Goal: Task Accomplishment & Management: Manage account settings

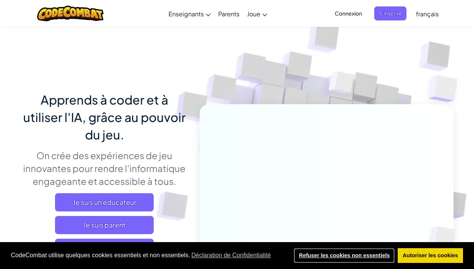
click at [352, 254] on link "Refuser les cookies non essentiels" at bounding box center [344, 255] width 101 height 15
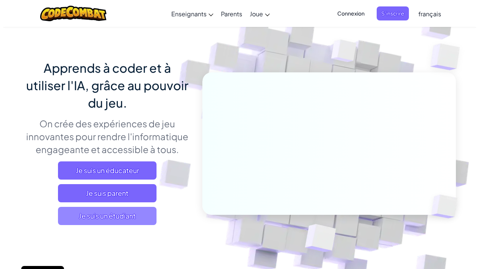
scroll to position [34, 0]
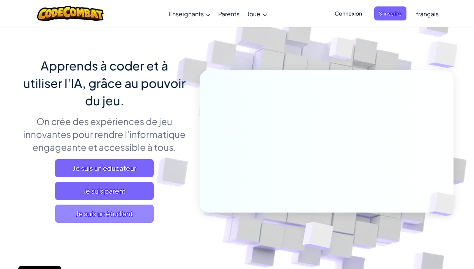
click at [101, 218] on span "Je suis un étudiant" at bounding box center [104, 214] width 99 height 18
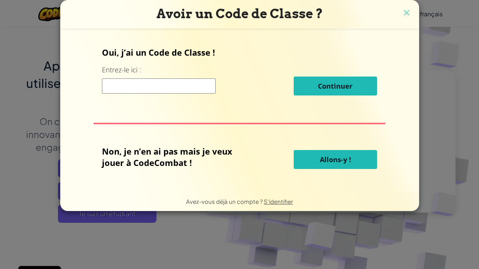
click at [181, 85] on input at bounding box center [159, 85] width 114 height 15
type input "h"
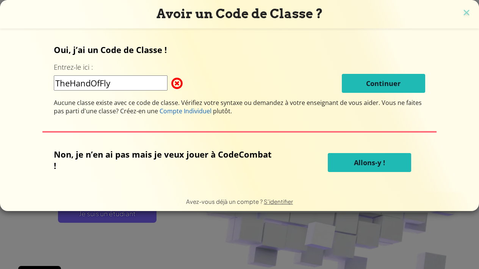
click at [100, 84] on input "TheHandOfFly" at bounding box center [111, 82] width 114 height 15
click at [157, 82] on input "TheHandAndFly" at bounding box center [111, 82] width 114 height 15
click at [93, 83] on input "TheHandAndFly" at bounding box center [111, 82] width 114 height 15
type input "TheHandsAndFly"
click at [369, 172] on button "Allons-y !" at bounding box center [369, 162] width 83 height 19
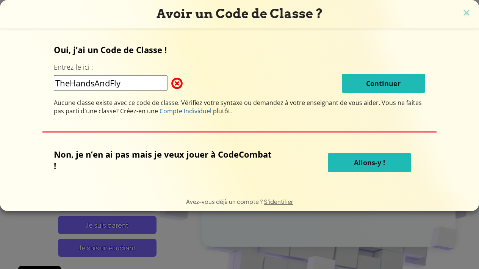
select select "fr"
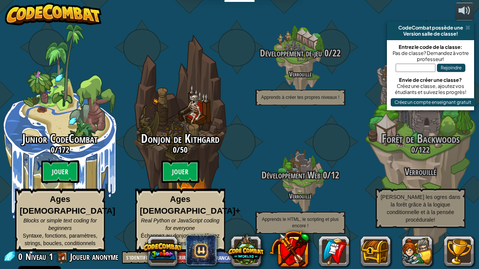
click at [366, 165] on div "Forêt de Backwoods 0 / 122 Verrouillé Déjouez les ogres dans la forêt grâce à l…" at bounding box center [421, 180] width 120 height 96
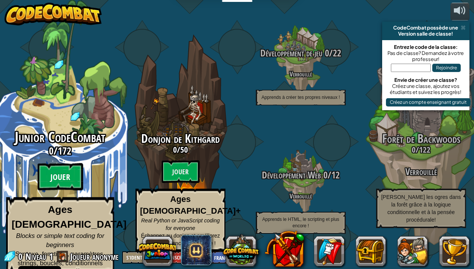
click at [63, 172] on btn "Jouer" at bounding box center [61, 176] width 46 height 27
select select "fr"
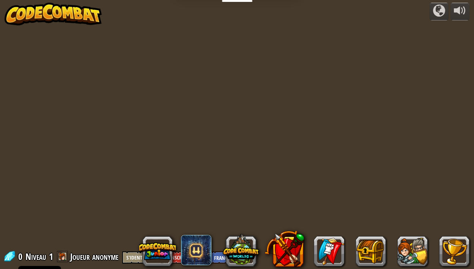
select select "fr"
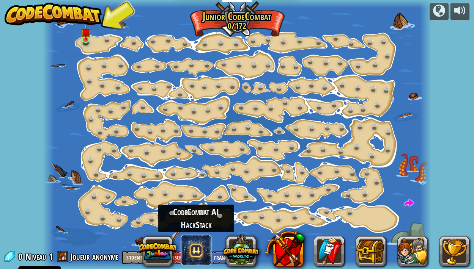
click at [204, 251] on span at bounding box center [196, 250] width 30 height 30
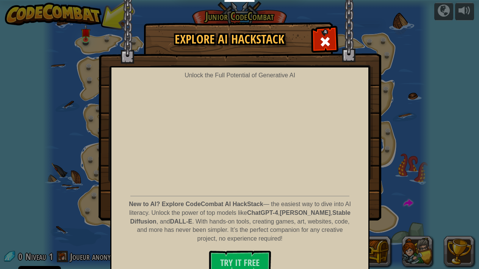
click at [323, 28] on img at bounding box center [240, 110] width 283 height 221
click at [323, 35] on div at bounding box center [325, 41] width 24 height 24
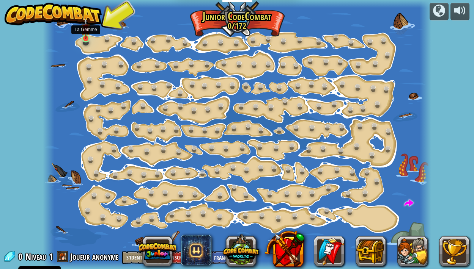
click at [89, 35] on img at bounding box center [85, 28] width 9 height 21
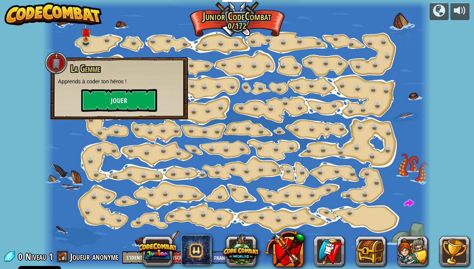
click at [91, 97] on button "Jouer" at bounding box center [119, 100] width 76 height 23
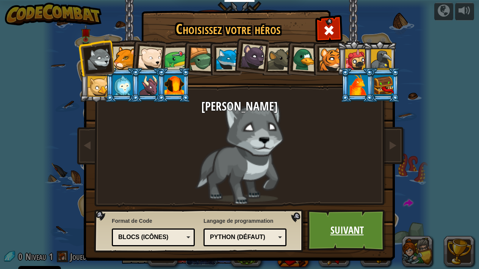
click at [331, 242] on link "Suivant" at bounding box center [347, 231] width 79 height 42
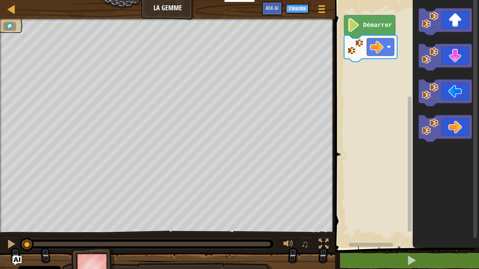
select select "fr"
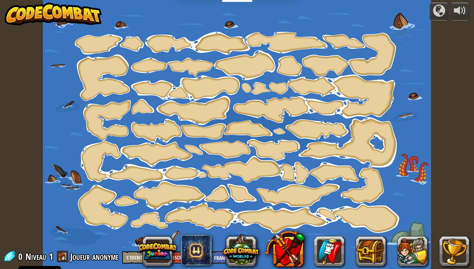
select select "fr"
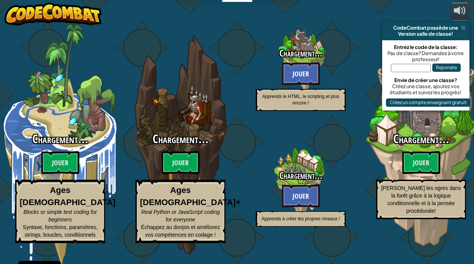
select select "fr"
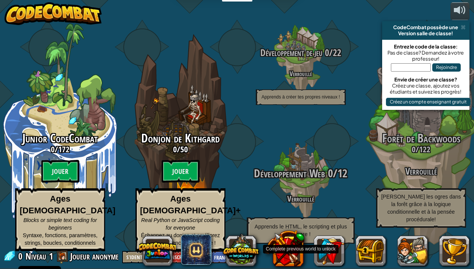
scroll to position [0, 0]
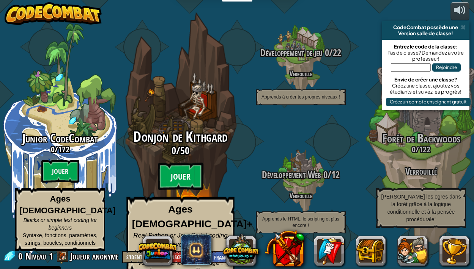
click at [188, 171] on btn "Jouer" at bounding box center [181, 176] width 46 height 27
select select "fr"
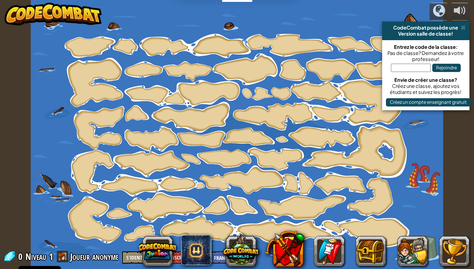
select select "fr"
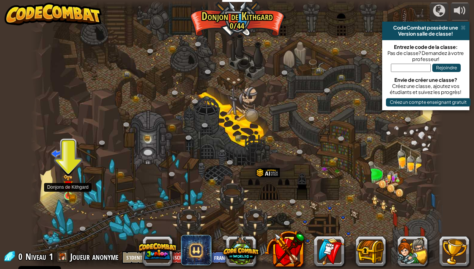
click at [67, 193] on img at bounding box center [68, 185] width 10 height 22
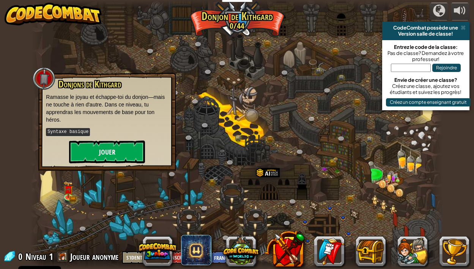
click at [100, 153] on button "Jouer" at bounding box center [107, 152] width 76 height 23
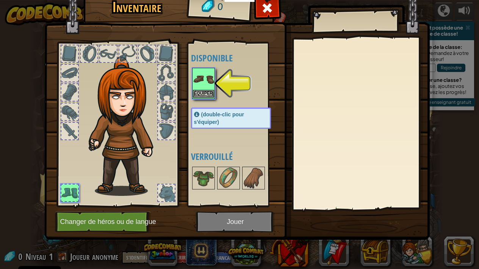
click at [198, 91] on button "Equiper" at bounding box center [203, 94] width 21 height 8
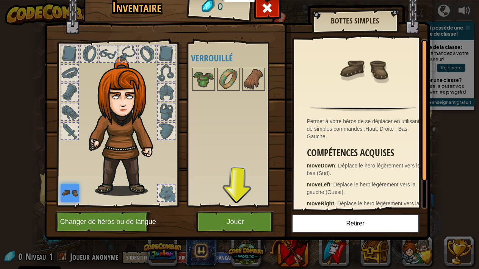
click at [231, 218] on button "Jouer" at bounding box center [235, 222] width 79 height 21
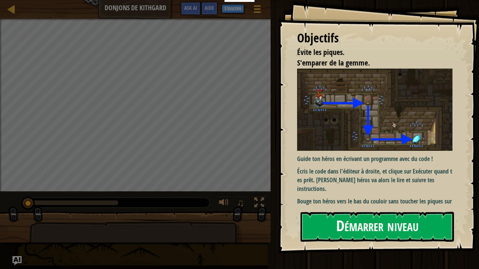
click at [344, 226] on button "Démarrer niveau" at bounding box center [378, 227] width 154 height 30
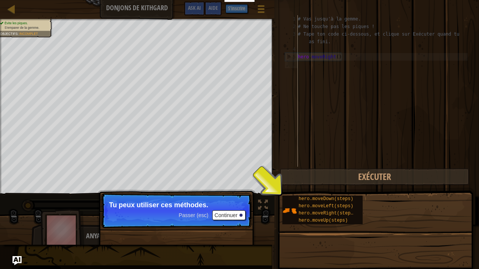
click at [221, 214] on button "Continuer" at bounding box center [228, 215] width 33 height 10
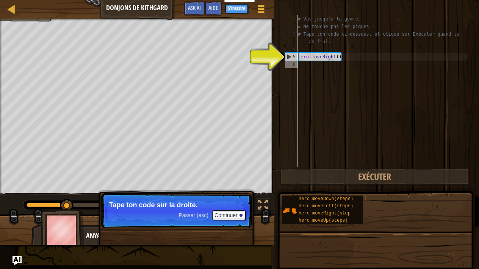
click at [204, 216] on span "Passer (esc)" at bounding box center [194, 215] width 30 height 6
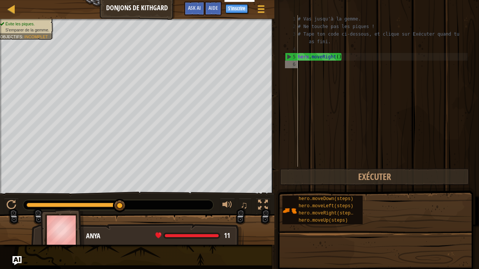
click at [325, 70] on div "# Vas jusqu'à la gemme. # Ne touche pas les piques ! # Tape ton code ci-dessous…" at bounding box center [382, 98] width 171 height 167
click at [324, 66] on div "# Vas jusqu'à la gemme. # Ne touche pas les piques ! # Tape ton code ci-dessous…" at bounding box center [382, 98] width 171 height 167
click at [360, 53] on div "# Vas jusqu'à la gemme. # Ne touche pas les piques ! # Tape ton code ci-dessous…" at bounding box center [382, 98] width 171 height 167
type textarea "hero.moveRight()"
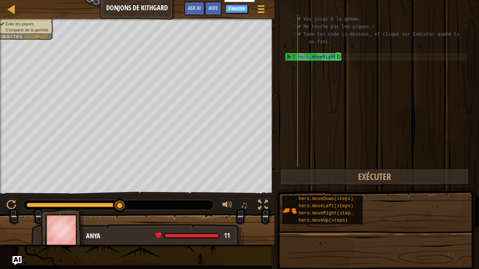
click at [359, 54] on div "# Vas jusqu'à la gemme. # Ne touche pas les piques ! # Tape ton code ci-dessous…" at bounding box center [382, 98] width 171 height 167
click at [359, 56] on div "# Vas jusqu'à la gemme. # Ne touche pas les piques ! # Tape ton code ci-dessous…" at bounding box center [382, 98] width 171 height 167
click at [345, 62] on div "# Vas jusqu'à la gemme. # Ne touche pas les piques ! # Tape ton code ci-dessous…" at bounding box center [382, 98] width 171 height 167
click at [342, 67] on div "# Vas jusqu'à la gemme. # Ne touche pas les piques ! # Tape ton code ci-dessous…" at bounding box center [382, 98] width 171 height 167
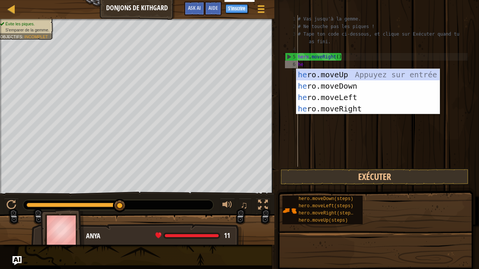
type textarea "her"
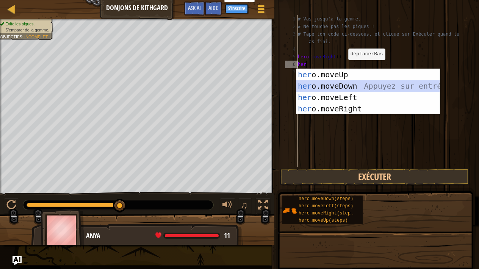
click at [339, 88] on div "her o.moveUp Appuyez sur entrée her o.moveDown Appuyez sur entrée her o.moveLef…" at bounding box center [368, 103] width 143 height 68
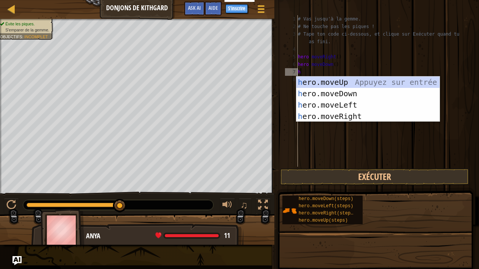
type textarea "he"
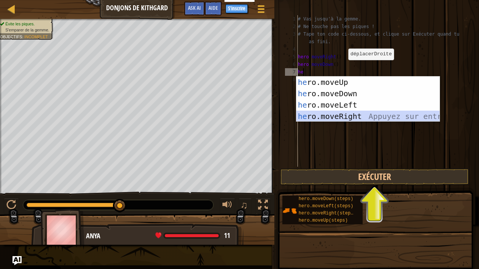
click at [343, 113] on div "he ro.moveUp Appuyez sur entrée he ro.moveDown Appuyez sur entrée he ro.moveLef…" at bounding box center [368, 111] width 143 height 68
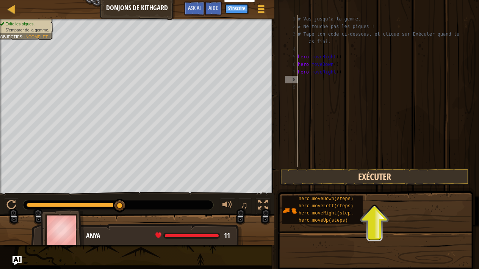
click at [364, 177] on button "Exécuter" at bounding box center [375, 176] width 190 height 17
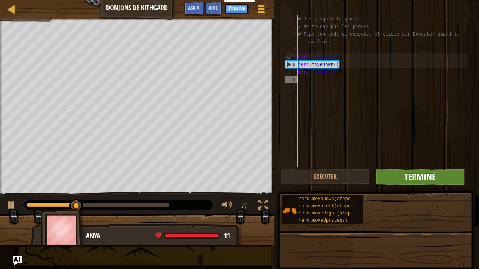
click at [408, 175] on span "Terminé" at bounding box center [420, 177] width 31 height 12
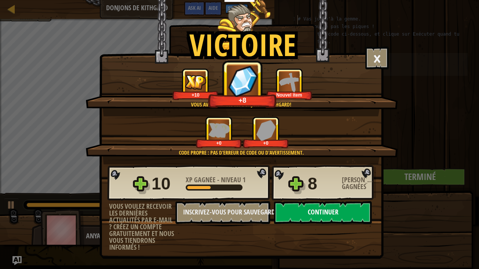
click at [319, 219] on button "Continuer" at bounding box center [323, 212] width 98 height 23
select select "fr"
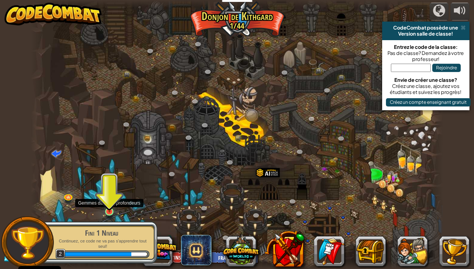
click at [111, 212] on img at bounding box center [109, 200] width 10 height 23
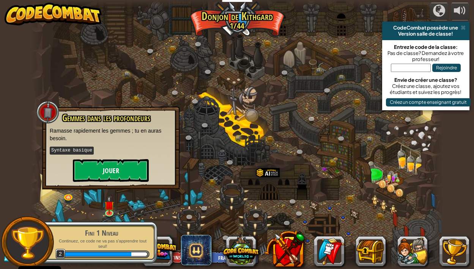
click at [111, 170] on button "Jouer" at bounding box center [111, 170] width 76 height 23
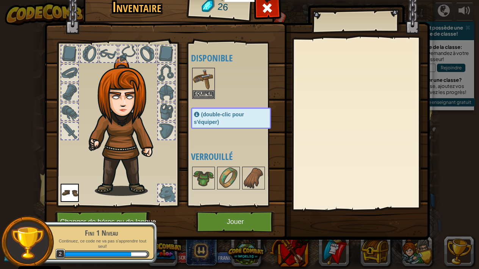
click at [223, 218] on button "Jouer" at bounding box center [235, 222] width 79 height 21
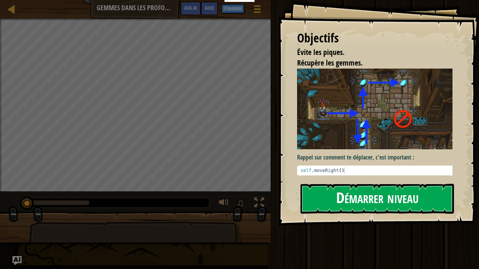
click at [326, 195] on button "Démarrer niveau" at bounding box center [378, 199] width 154 height 30
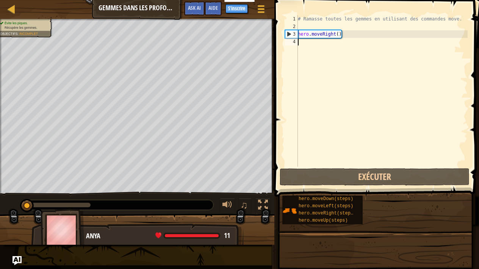
type textarea "h"
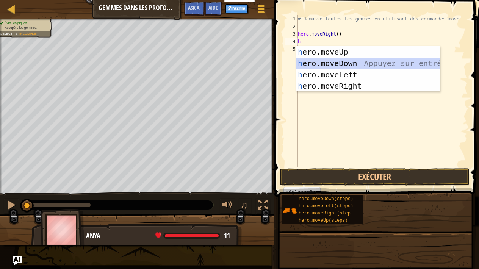
click at [350, 62] on div "h ero.moveUp Appuyez sur entrée h ero.moveDown Appuyez sur entrée h ero.moveLef…" at bounding box center [368, 80] width 143 height 68
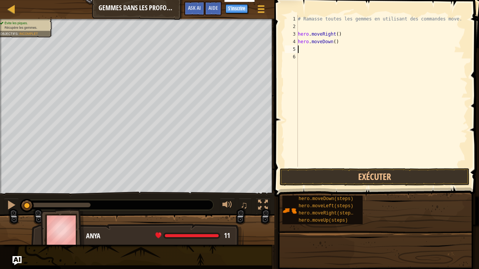
type textarea "h"
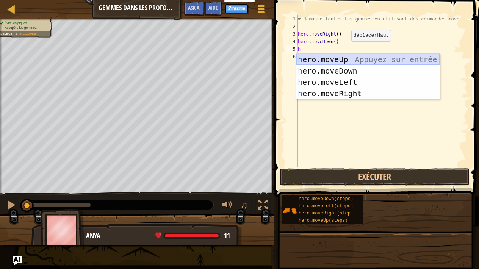
click at [347, 58] on div "h ero.moveUp Appuyez sur entrée h ero.moveDown Appuyez sur entrée h ero.moveLef…" at bounding box center [368, 88] width 143 height 68
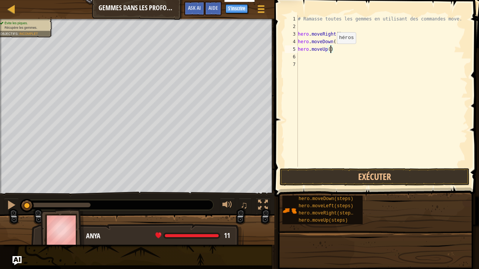
click at [331, 51] on div "# Ramasse toutes les gemmes en utilisant des commandes move. hero . moveRight (…" at bounding box center [382, 98] width 171 height 167
type textarea "hero.moveUp(2)"
click at [308, 59] on div "# Ramasse toutes les gemmes en utilisant des commandes move. hero . moveRight (…" at bounding box center [382, 98] width 171 height 167
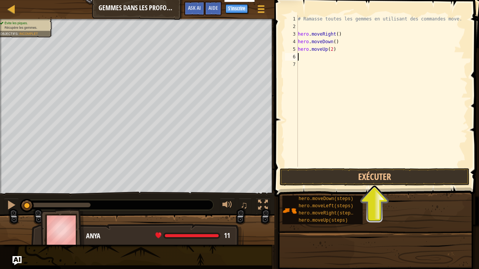
type textarea "h"
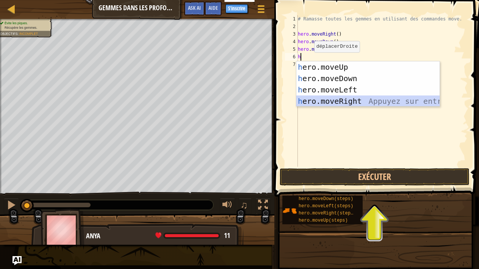
click at [340, 98] on div "h ero.moveUp Appuyez sur entrée h ero.moveDown Appuyez sur entrée h ero.moveLef…" at bounding box center [368, 95] width 143 height 68
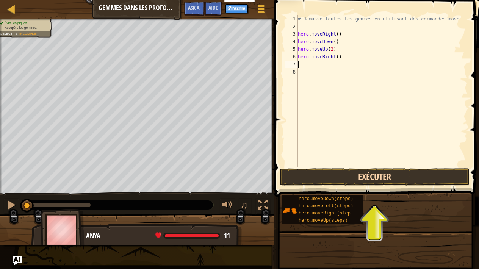
click at [382, 177] on button "Exécuter" at bounding box center [375, 176] width 190 height 17
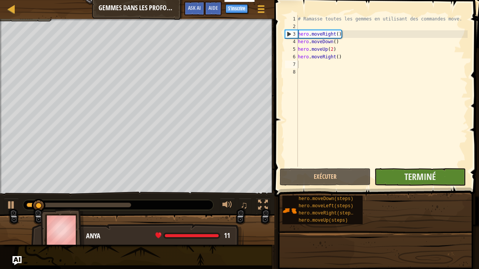
click at [392, 171] on button "Terminé" at bounding box center [420, 176] width 91 height 17
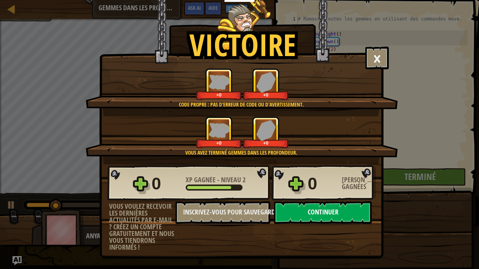
click at [347, 214] on button "Continuer" at bounding box center [323, 212] width 98 height 23
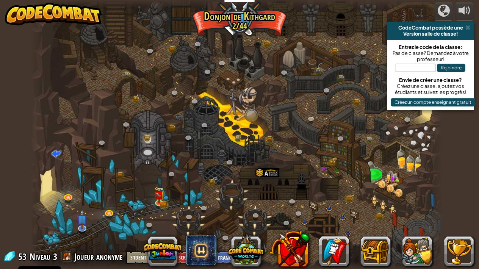
select select "fr"
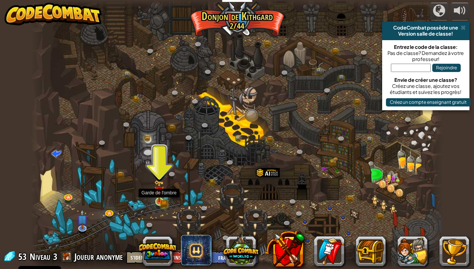
click at [161, 201] on img at bounding box center [159, 191] width 10 height 22
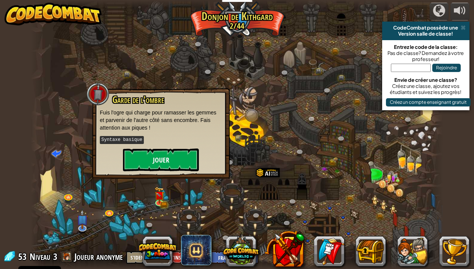
click at [166, 163] on button "Jouer" at bounding box center [161, 160] width 76 height 23
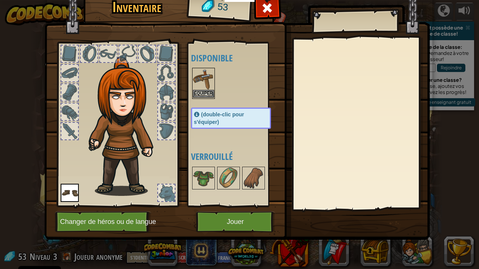
click at [195, 91] on button "Equiper" at bounding box center [203, 94] width 21 height 8
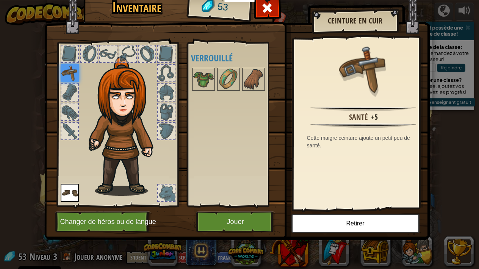
click at [229, 218] on button "Jouer" at bounding box center [235, 222] width 79 height 21
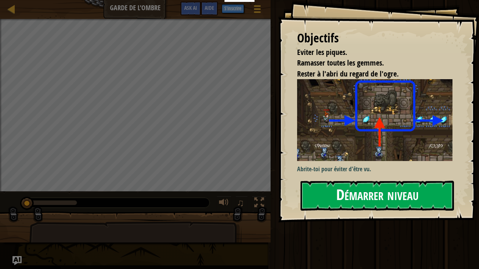
click at [346, 184] on button "Démarrer niveau" at bounding box center [378, 196] width 154 height 30
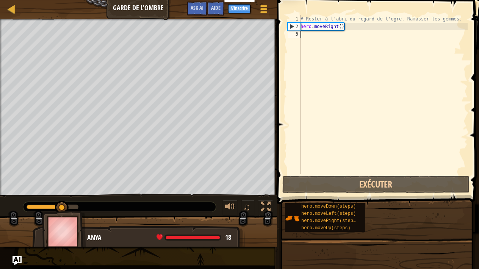
type textarea "h"
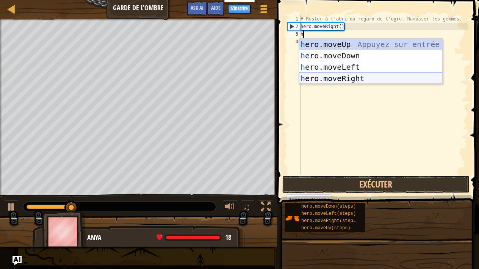
click at [342, 81] on div "h ero.moveUp Appuyez sur entrée h ero.moveDown Appuyez sur entrée h ero.moveLef…" at bounding box center [370, 73] width 143 height 68
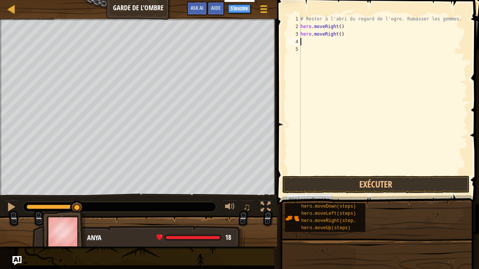
type textarea "h"
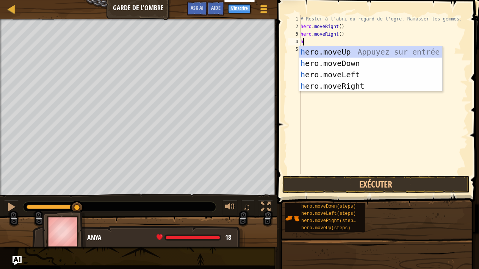
click at [324, 105] on div "# Rester à l'abri du regard de l'ogre. Ramasser les gemmes. hero . moveRight ( …" at bounding box center [383, 102] width 169 height 174
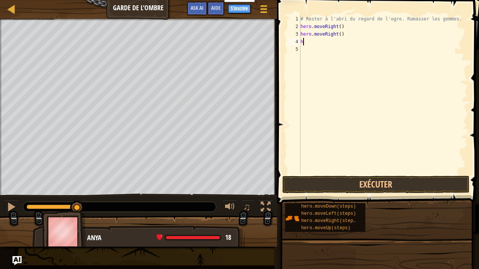
click at [320, 38] on div "# Rester à l'abri du regard de l'ogre. Ramasser les gemmes. hero . moveRight ( …" at bounding box center [383, 102] width 169 height 174
type textarea "h"
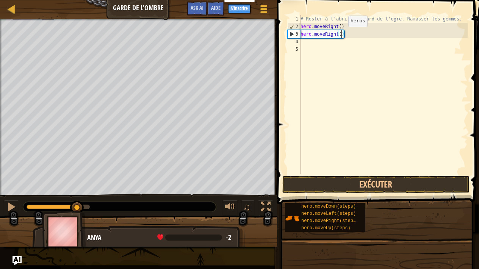
click at [342, 35] on div "# Rester à l'abri du regard de l'ogre. Ramasser les gemmes. hero . moveRight ( …" at bounding box center [383, 102] width 169 height 174
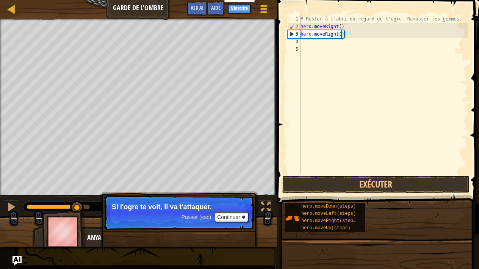
click at [200, 218] on span "Passer (esc)" at bounding box center [197, 217] width 30 height 6
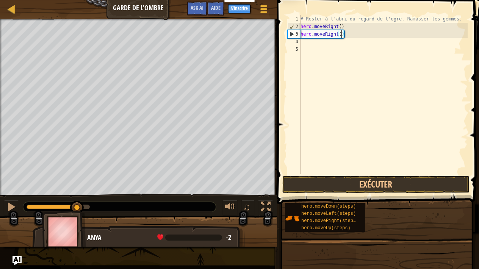
scroll to position [3, 3]
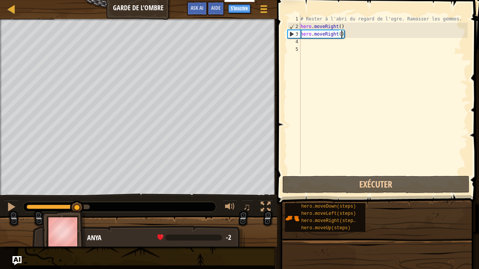
click at [363, 37] on div "# Rester à l'abri du regard de l'ogre. Ramasser les gemmes. hero . moveRight ( …" at bounding box center [383, 102] width 169 height 174
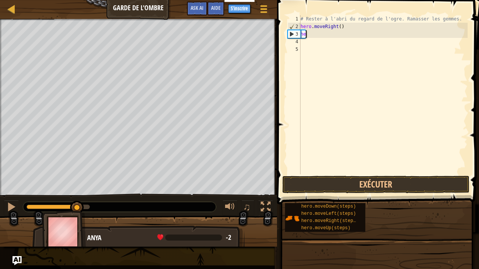
scroll to position [3, 0]
type textarea "h"
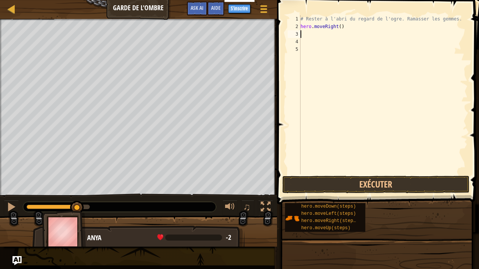
type textarea "h"
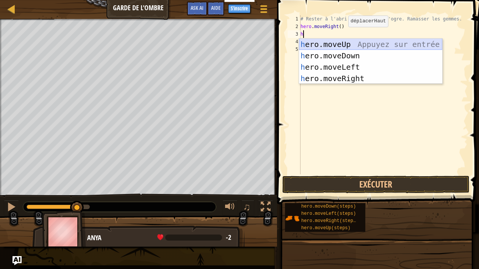
click at [349, 41] on div "h ero.moveUp Appuyez sur entrée h ero.moveDown Appuyez sur entrée h ero.moveLef…" at bounding box center [370, 73] width 143 height 68
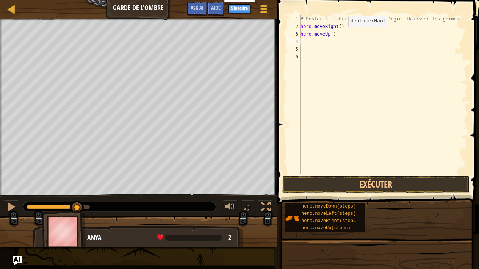
type textarea "h"
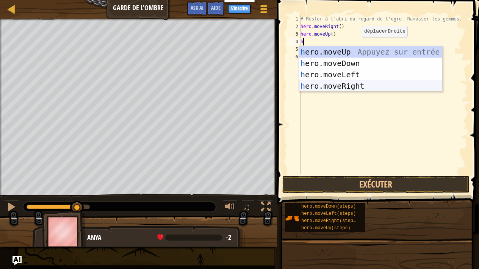
click at [352, 87] on div "h ero.moveUp Appuyez sur entrée h ero.moveDown Appuyez sur entrée h ero.moveLef…" at bounding box center [370, 80] width 143 height 68
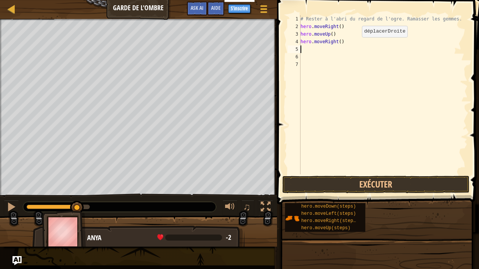
type textarea "h"
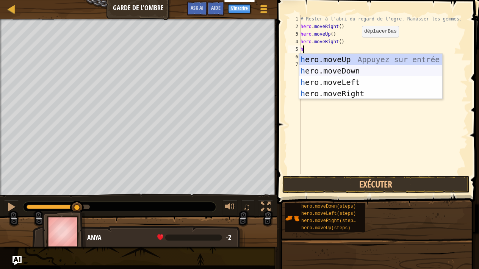
click at [351, 71] on div "h ero.moveUp Appuyez sur entrée h ero.moveDown Appuyez sur entrée h ero.moveLef…" at bounding box center [370, 88] width 143 height 68
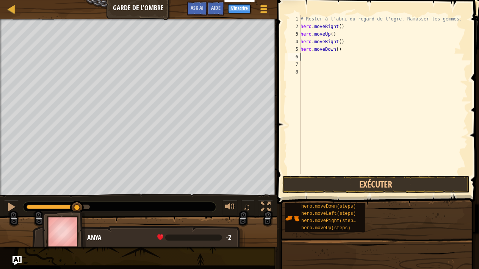
type textarea "h"
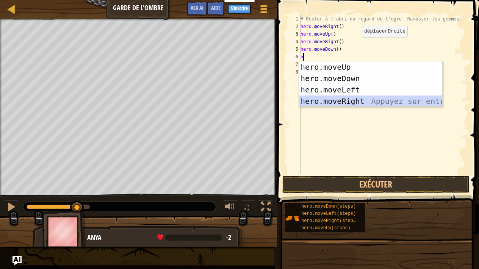
click at [344, 99] on div "h ero.moveUp Appuyez sur entrée h ero.moveDown Appuyez sur entrée h ero.moveLef…" at bounding box center [370, 95] width 143 height 68
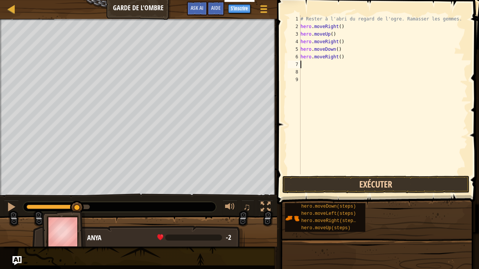
click at [343, 184] on button "Exécuter" at bounding box center [376, 184] width 187 height 17
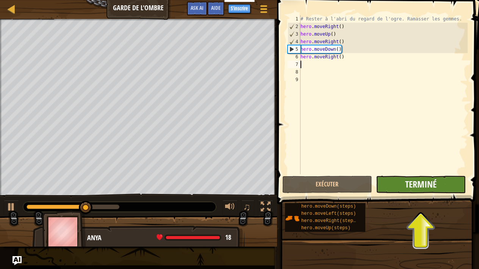
click at [405, 189] on span "Terminé" at bounding box center [420, 184] width 31 height 12
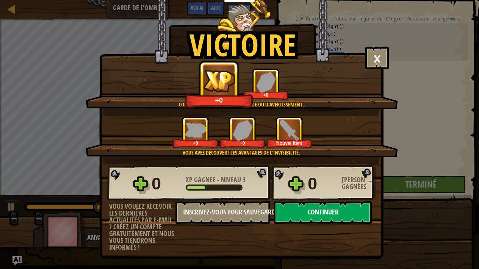
click at [336, 214] on button "Continuer" at bounding box center [323, 212] width 98 height 23
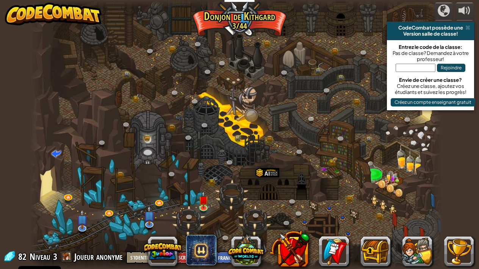
select select "fr"
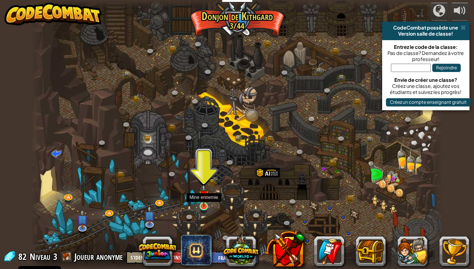
click at [205, 203] on img at bounding box center [204, 195] width 10 height 23
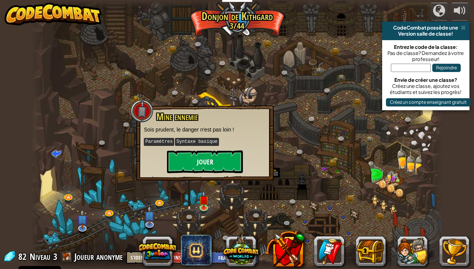
click at [206, 163] on button "Jouer" at bounding box center [205, 162] width 76 height 23
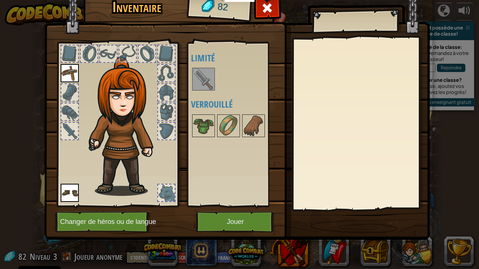
click at [212, 217] on button "Jouer" at bounding box center [235, 222] width 79 height 21
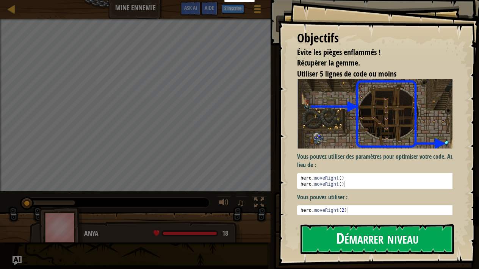
click at [336, 240] on button "Démarrer niveau" at bounding box center [378, 239] width 154 height 30
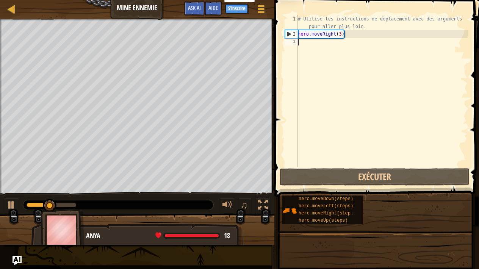
type textarea "h"
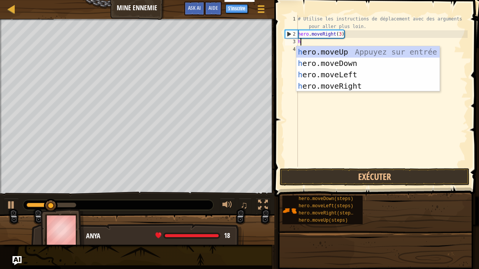
scroll to position [3, 0]
click at [328, 52] on div "h ero.moveUp Appuyez sur entrée h ero.moveDown Appuyez sur entrée h ero.moveLef…" at bounding box center [368, 80] width 143 height 68
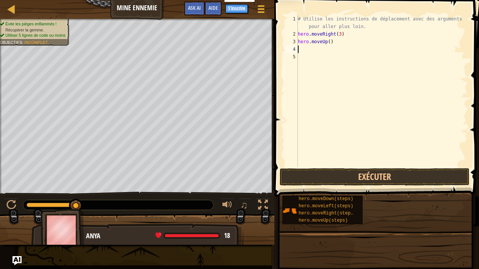
type textarea "h"
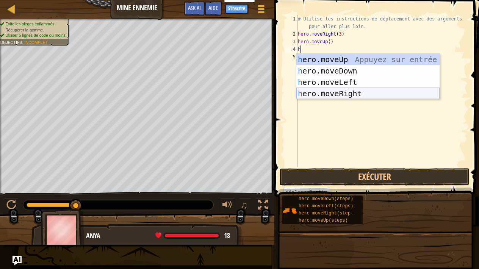
click at [343, 96] on div "h ero.moveUp Appuyez sur entrée h ero.moveDown Appuyez sur entrée h ero.moveLef…" at bounding box center [368, 88] width 143 height 68
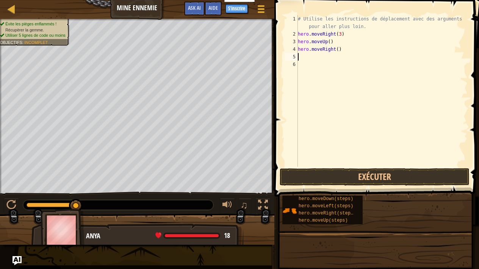
type textarea "h"
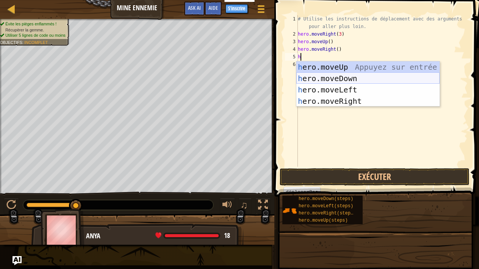
click at [347, 80] on div "h ero.moveUp Appuyez sur entrée h ero.moveDown Appuyez sur entrée h ero.moveLef…" at bounding box center [368, 95] width 143 height 68
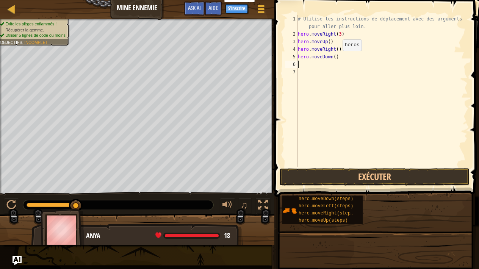
click at [336, 58] on div "# Utilise les instructions de déplacement avec des arguments pour aller plus lo…" at bounding box center [382, 102] width 171 height 174
type textarea "hero.moveDown(3)"
click at [312, 66] on div "# Utilise les instructions de déplacement avec des arguments pour aller plus lo…" at bounding box center [382, 102] width 171 height 174
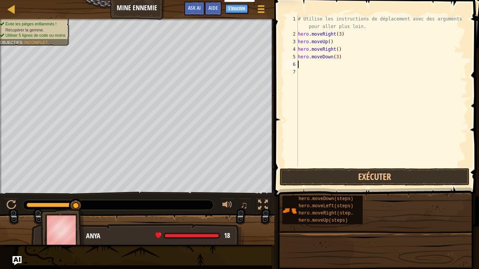
type textarea "h"
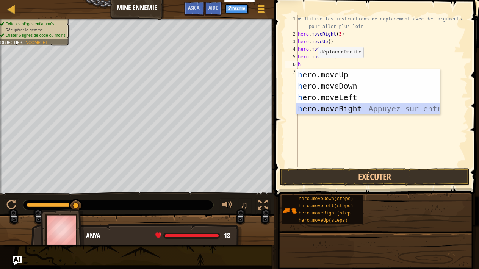
click at [321, 111] on div "h ero.moveUp Appuyez sur entrée h ero.moveDown Appuyez sur entrée h ero.moveLef…" at bounding box center [368, 103] width 143 height 68
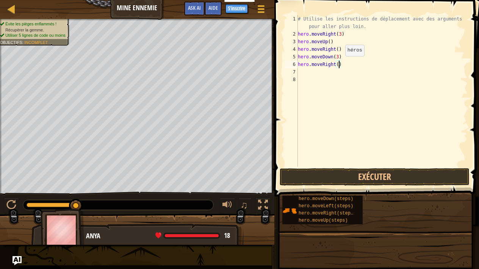
click at [339, 64] on div "# Utilise les instructions de déplacement avec des arguments pour aller plus lo…" at bounding box center [382, 102] width 171 height 174
type textarea "hero.moveRight(2)"
click at [349, 176] on button "Exécuter" at bounding box center [375, 176] width 190 height 17
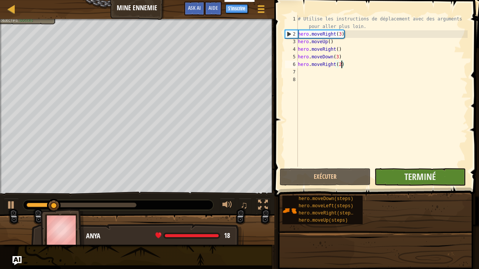
click at [388, 170] on button "Terminé" at bounding box center [420, 176] width 91 height 17
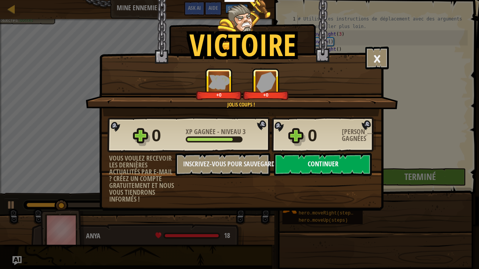
click at [332, 167] on button "Continuer" at bounding box center [323, 164] width 98 height 23
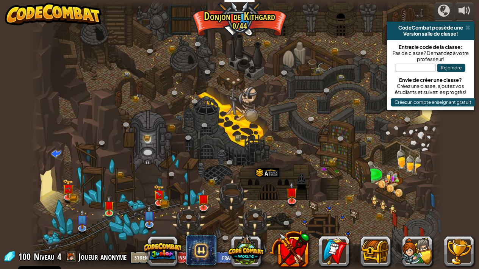
select select "fr"
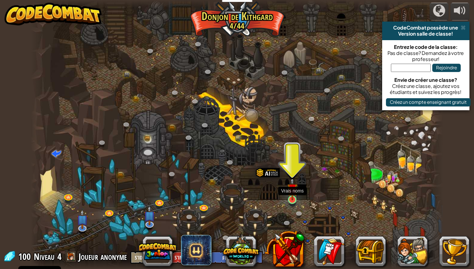
click at [290, 199] on img at bounding box center [292, 188] width 10 height 23
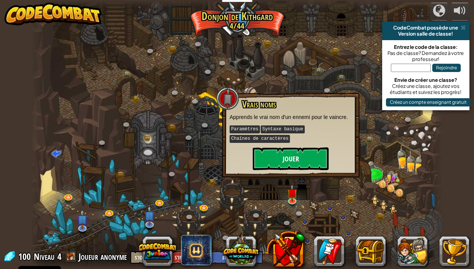
click at [297, 153] on button "Jouer" at bounding box center [291, 159] width 76 height 23
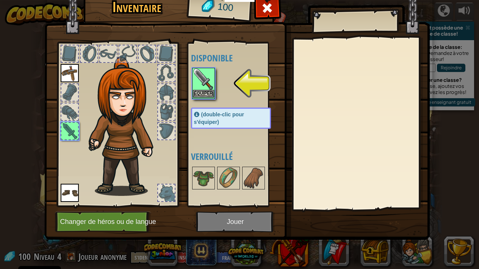
click at [206, 93] on button "Equiper" at bounding box center [203, 94] width 21 height 8
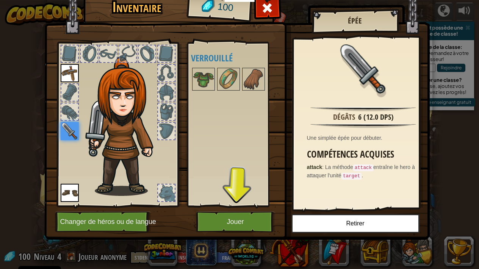
click at [223, 211] on img at bounding box center [237, 102] width 386 height 275
click at [223, 213] on button "Jouer" at bounding box center [235, 222] width 79 height 21
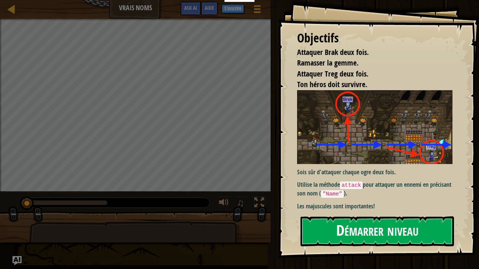
click at [317, 224] on button "Démarrer niveau" at bounding box center [378, 232] width 154 height 30
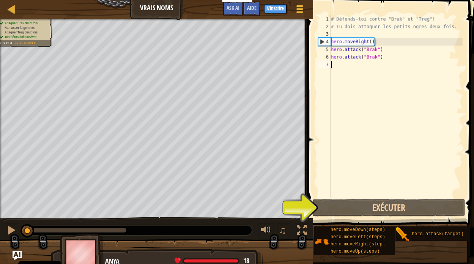
type textarea "h"
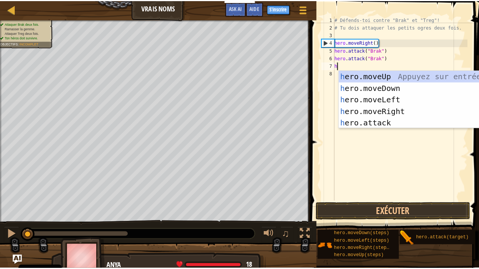
scroll to position [3, 0]
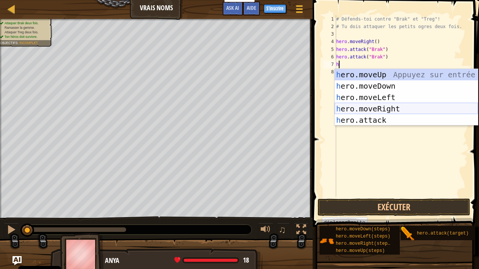
click at [375, 110] on div "h ero.moveUp Appuyez sur entrée h ero.moveDown Appuyez sur entrée h ero.moveLef…" at bounding box center [406, 109] width 143 height 80
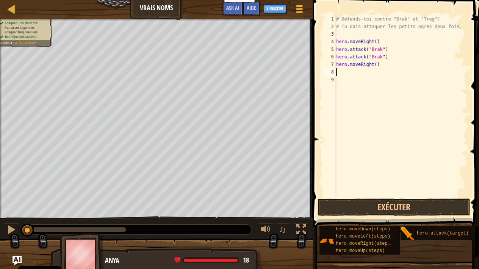
click at [349, 75] on div "# Défends-toi contre "Brak" et "Treg"! # Tu dois attaquer les petits ogres deux…" at bounding box center [401, 113] width 133 height 197
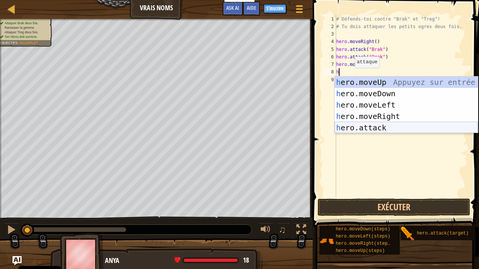
click at [368, 125] on div "h ero.moveUp Appuyez sur entrée h ero.moveDown Appuyez sur entrée h ero.moveLef…" at bounding box center [406, 117] width 143 height 80
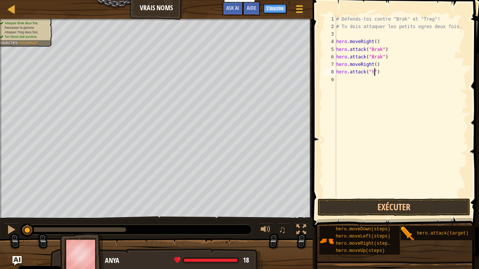
scroll to position [3, 3]
type textarea "hero.attack("treg")"
click at [347, 80] on div "# Défends-toi contre "Brak" et "Treg"! # Tu dois attaquer les petits ogres deux…" at bounding box center [401, 113] width 133 height 197
type textarea "h"
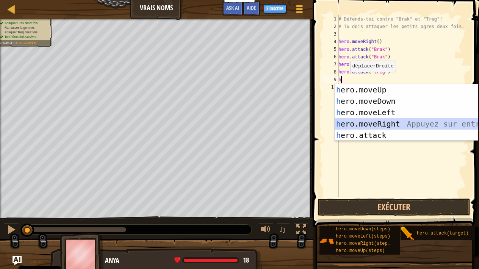
click at [374, 125] on div "h ero.moveUp Appuyez sur entrée h ero.moveDown Appuyez sur entrée h ero.moveLef…" at bounding box center [406, 124] width 143 height 80
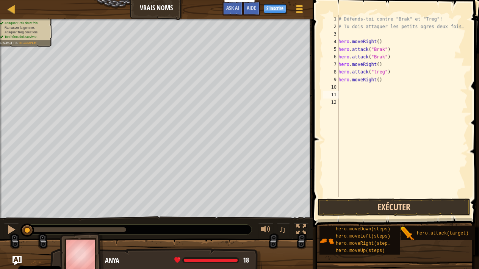
click at [365, 208] on button "Exécuter" at bounding box center [394, 207] width 153 height 17
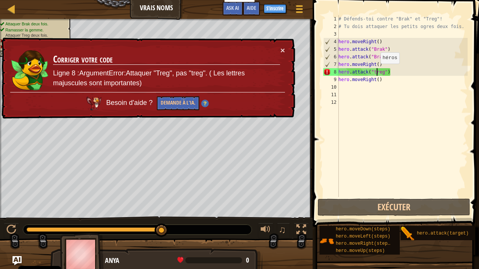
click at [377, 71] on div "# Défends-toi contre "Brak" et "Treg"! # Tu dois attaquer les petits ogres deux…" at bounding box center [402, 113] width 131 height 197
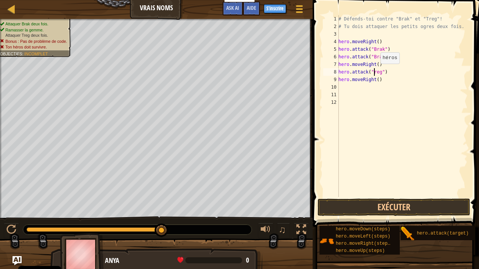
scroll to position [3, 3]
type textarea "hero.attack("Treg")"
click at [397, 206] on button "Exécuter" at bounding box center [394, 207] width 153 height 17
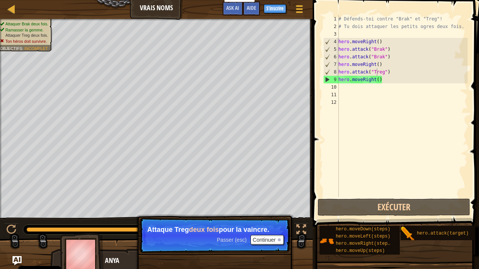
click at [241, 239] on span "Passer (esc)" at bounding box center [232, 240] width 30 height 6
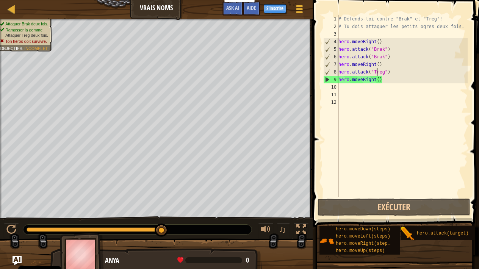
click at [386, 83] on div "# Défends-toi contre "Brak" et "Treg"! # Tu dois attaquer les petits ogres deux…" at bounding box center [402, 113] width 131 height 197
click at [386, 80] on div "# Défends-toi contre "Brak" et "Treg"! # Tu dois attaquer les petits ogres deux…" at bounding box center [402, 113] width 131 height 197
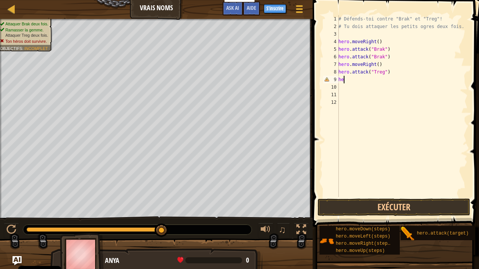
type textarea "h"
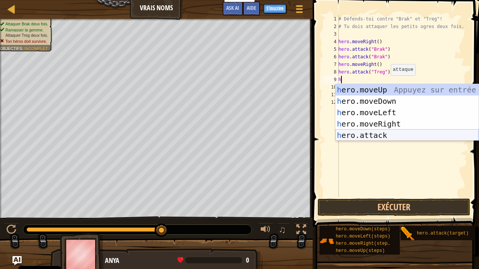
click at [395, 136] on div "h ero.moveUp Appuyez sur entrée h ero.moveDown Appuyez sur entrée h ero.moveLef…" at bounding box center [407, 124] width 143 height 80
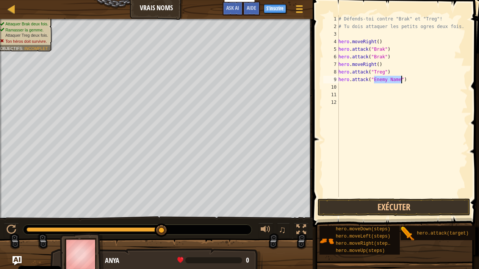
scroll to position [3, 3]
type textarea "hero.attack("Treg")"
click at [374, 93] on div "# Défends-toi contre "Brak" et "Treg"! # Tu dois attaquer les petits ogres deux…" at bounding box center [402, 113] width 131 height 197
click at [374, 88] on div "# Défends-toi contre "Brak" et "Treg"! # Tu dois attaquer les petits ogres deux…" at bounding box center [402, 113] width 131 height 197
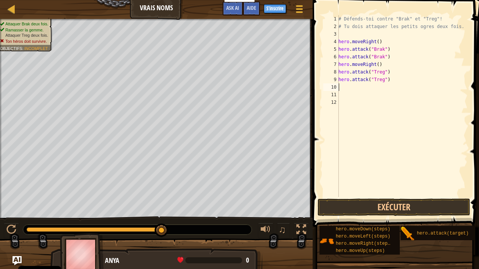
click at [374, 88] on div "# Défends-toi contre "Brak" et "Treg"! # Tu dois attaquer les petits ogres deux…" at bounding box center [402, 113] width 131 height 197
click at [405, 206] on button "Exécuter" at bounding box center [394, 207] width 153 height 17
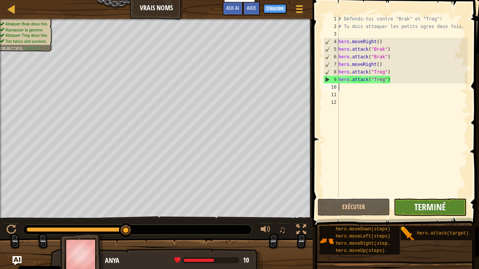
click at [417, 207] on span "Terminé" at bounding box center [429, 207] width 31 height 12
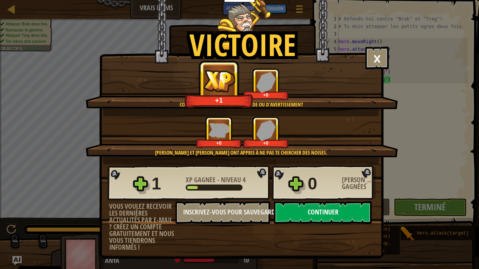
click at [351, 207] on button "Continuer" at bounding box center [323, 212] width 98 height 23
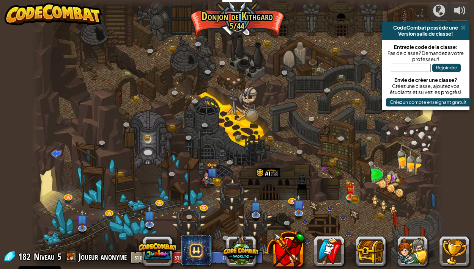
select select "fr"
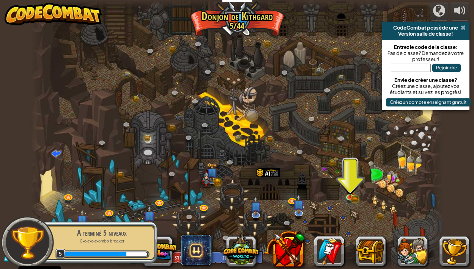
click at [461, 26] on span at bounding box center [462, 28] width 5 height 6
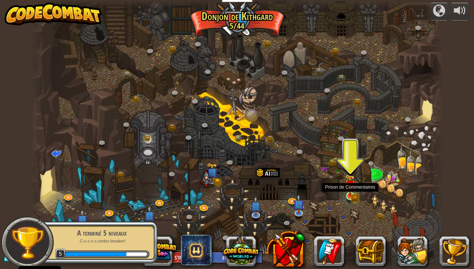
click at [348, 189] on img at bounding box center [350, 186] width 6 height 6
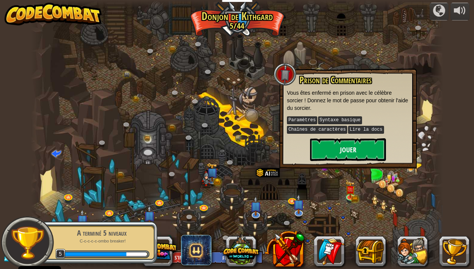
click at [348, 146] on button "Jouer" at bounding box center [348, 149] width 76 height 23
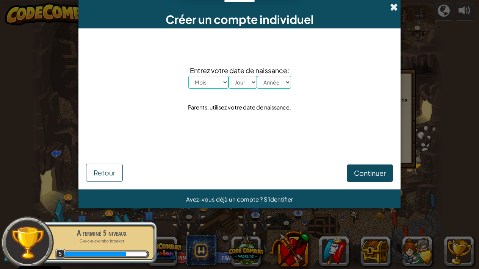
click at [396, 8] on span at bounding box center [394, 7] width 8 height 8
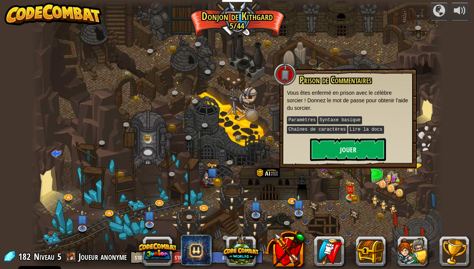
click at [356, 151] on button "Jouer" at bounding box center [348, 149] width 76 height 23
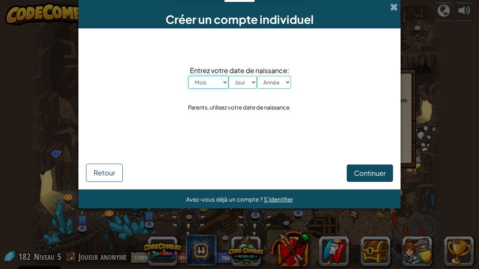
select select "5"
select select "17"
select select "2013"
click at [350, 174] on button "Continuer" at bounding box center [370, 173] width 46 height 17
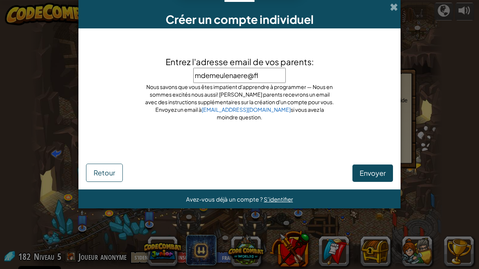
type input "mdemeulenaere@flo"
click at [101, 172] on span "Retour" at bounding box center [105, 172] width 22 height 9
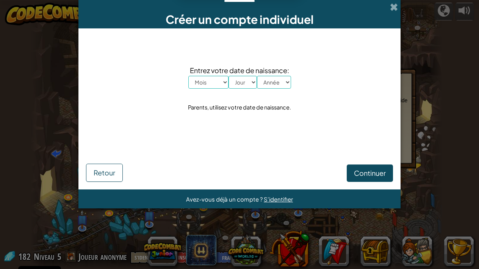
select select "5"
select select "17"
select select "2000"
click at [352, 172] on button "Continuer" at bounding box center [370, 173] width 46 height 17
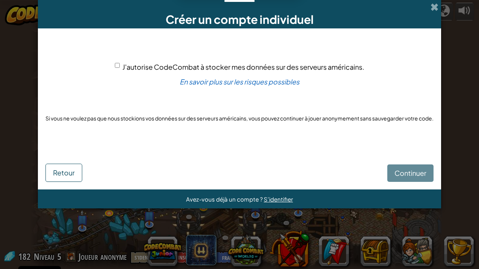
click at [117, 63] on input "J'autorise CodeCombat à stocker mes données sur des serveurs américains." at bounding box center [117, 65] width 5 height 5
checkbox input "true"
click at [410, 174] on span "Continuer" at bounding box center [411, 173] width 32 height 9
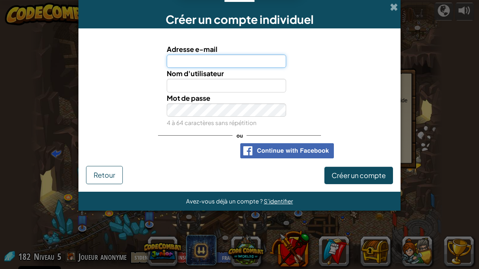
click at [251, 62] on input "Adresse e-mail" at bounding box center [227, 62] width 120 height 14
type input "mdemeulenaere@florimont-edu.ch"
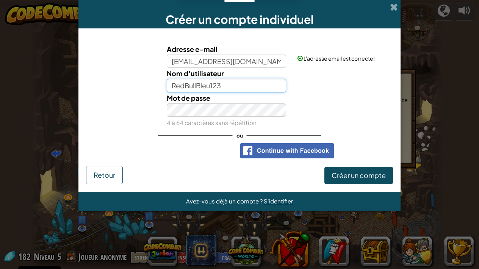
type input "RedBullBleu123"
click at [365, 180] on button "Créer un compte" at bounding box center [359, 175] width 69 height 17
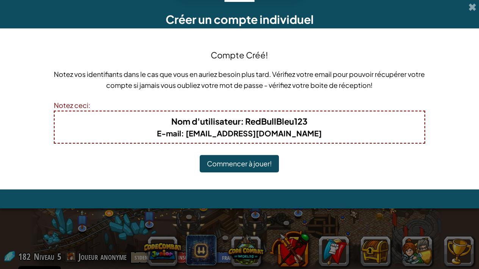
click at [263, 162] on button "Commencer à jouer!" at bounding box center [239, 163] width 79 height 17
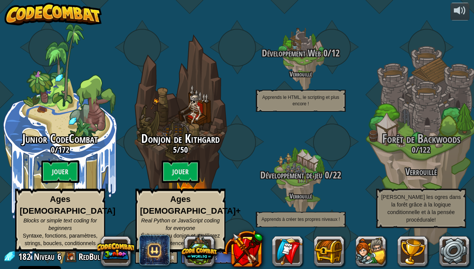
select select "fr"
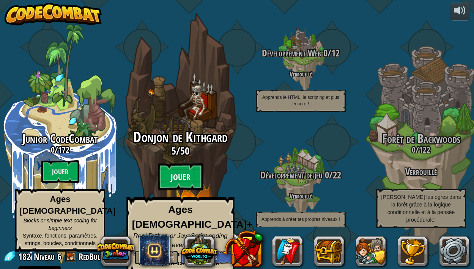
click at [168, 174] on btn "Jouer" at bounding box center [181, 176] width 46 height 27
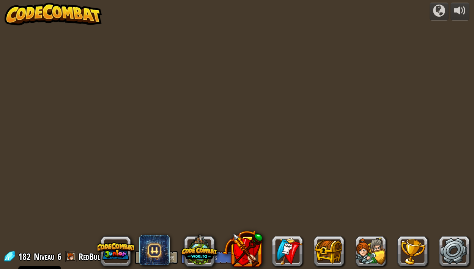
select select "fr"
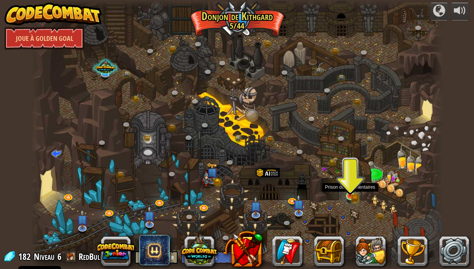
click at [349, 195] on img at bounding box center [350, 185] width 10 height 22
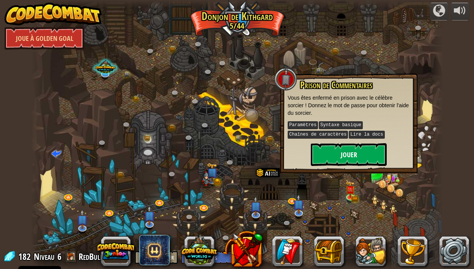
click at [350, 146] on button "Jouer" at bounding box center [349, 154] width 76 height 23
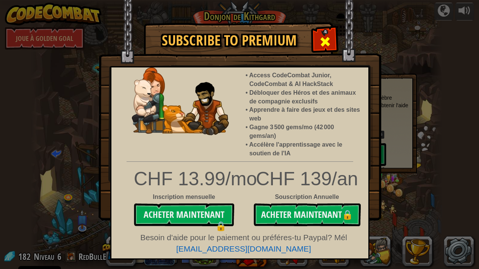
click at [328, 43] on span at bounding box center [325, 42] width 12 height 12
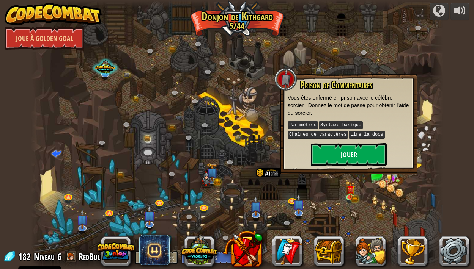
click at [330, 152] on button "Jouer" at bounding box center [349, 154] width 76 height 23
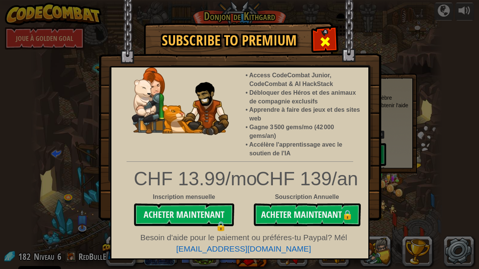
click at [325, 31] on div at bounding box center [325, 41] width 24 height 24
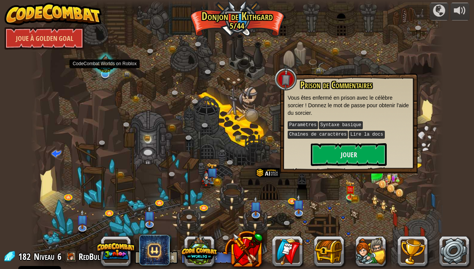
click at [105, 66] on div at bounding box center [105, 65] width 28 height 26
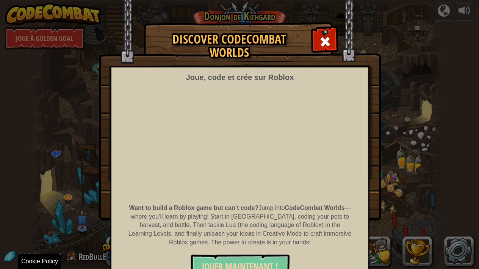
click at [209, 256] on button "JOUER MAINTENANT !" at bounding box center [240, 266] width 99 height 23
select select "fr"
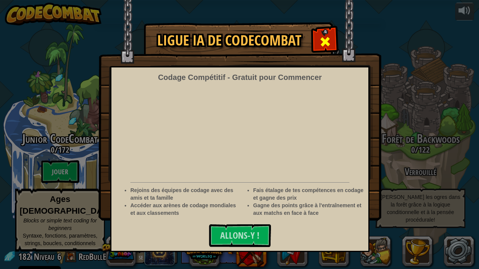
click at [326, 37] on span at bounding box center [325, 42] width 12 height 12
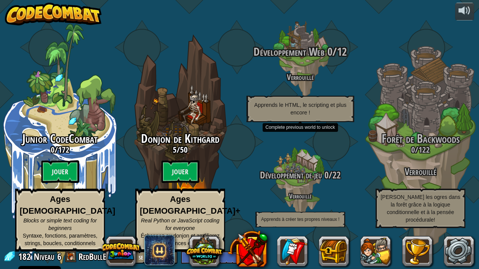
click at [326, 37] on div at bounding box center [300, 60] width 72 height 144
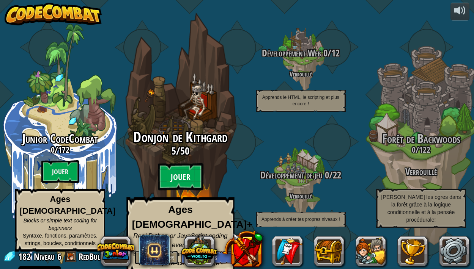
click at [181, 173] on btn "Jouer" at bounding box center [181, 176] width 46 height 27
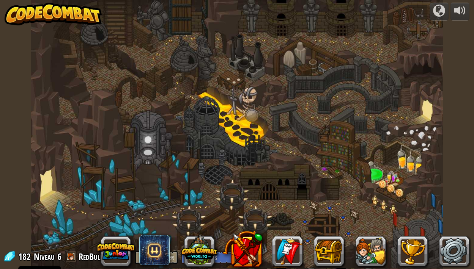
select select "fr"
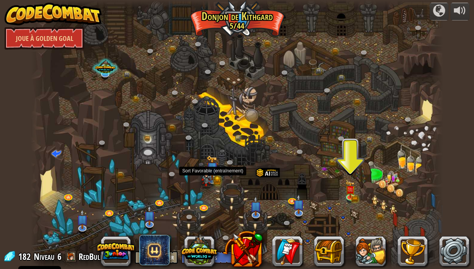
click at [210, 177] on img at bounding box center [206, 177] width 11 height 22
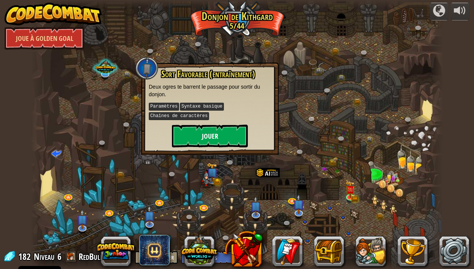
click at [210, 139] on button "Jouer" at bounding box center [210, 136] width 76 height 23
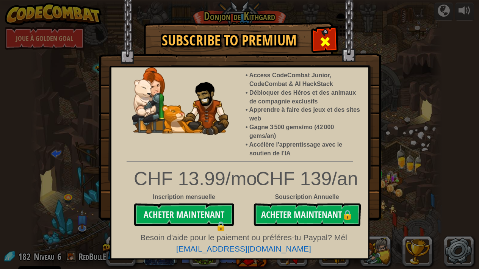
click at [324, 38] on span at bounding box center [325, 42] width 12 height 12
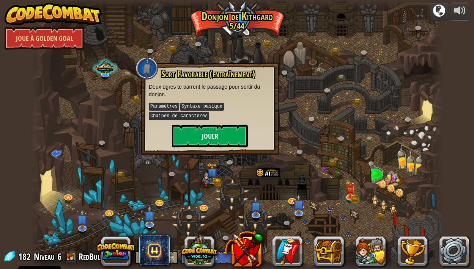
click at [439, 14] on div at bounding box center [439, 11] width 12 height 12
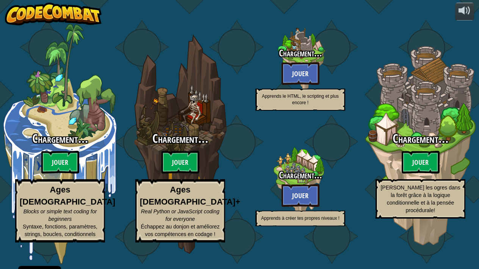
select select "fr"
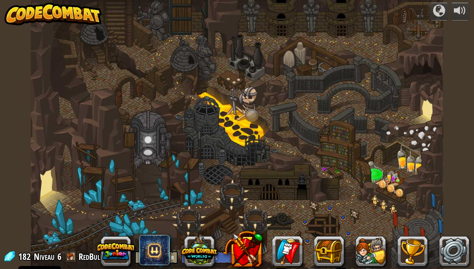
select select "fr"
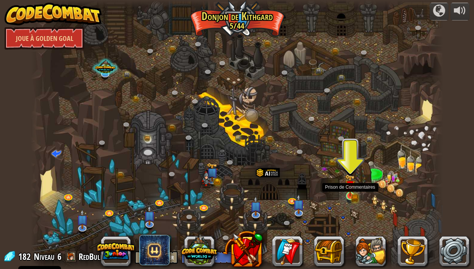
click at [354, 195] on img at bounding box center [350, 185] width 10 height 22
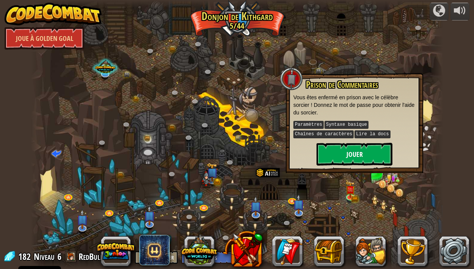
click at [344, 156] on button "Jouer" at bounding box center [354, 154] width 76 height 23
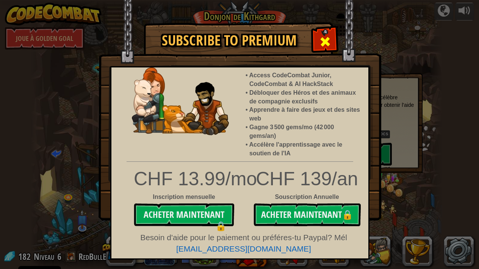
click at [325, 43] on span at bounding box center [325, 42] width 12 height 12
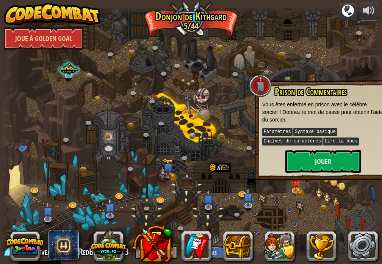
click at [349, 15] on div at bounding box center [348, 11] width 12 height 12
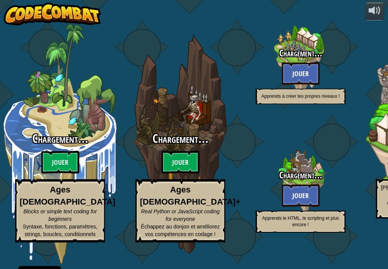
select select "fr"
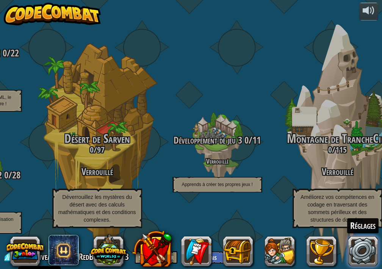
click at [364, 254] on link at bounding box center [363, 251] width 30 height 30
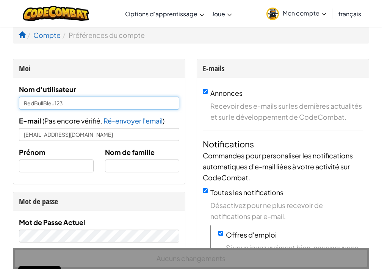
click at [100, 106] on input "RedBullBleu123" at bounding box center [99, 103] width 160 height 13
type input "R"
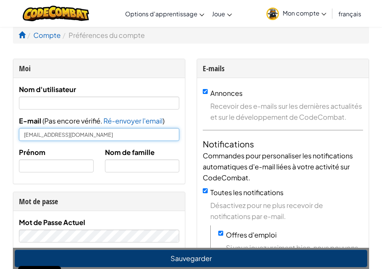
click at [143, 135] on input "mdemeulenaere@florimont-edu.ch" at bounding box center [99, 134] width 160 height 13
type input "m"
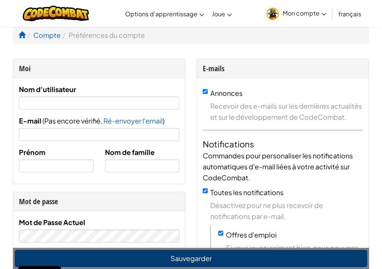
click at [148, 257] on button "Sauvegarder" at bounding box center [191, 258] width 353 height 17
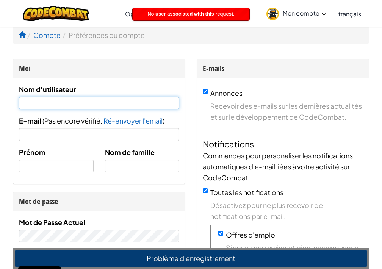
click at [112, 101] on input "text" at bounding box center [99, 103] width 160 height 13
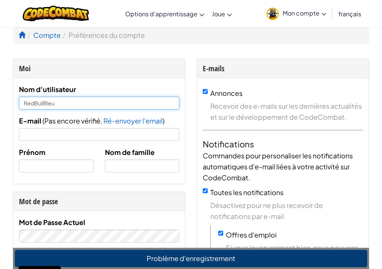
type input "RedBullBleu"
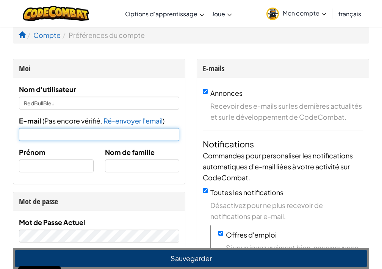
click at [76, 136] on input "E-mail" at bounding box center [99, 134] width 160 height 13
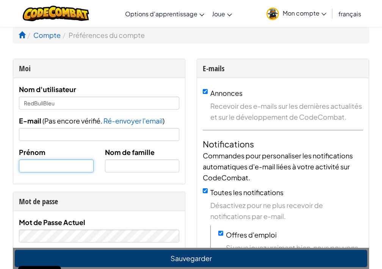
click at [55, 166] on input "text" at bounding box center [56, 166] width 75 height 13
type input "MaxenceD"
click at [126, 256] on button "Sauvegarder" at bounding box center [191, 258] width 353 height 17
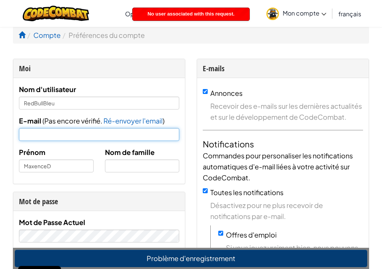
click at [99, 132] on input "E-mail" at bounding box center [99, 134] width 160 height 13
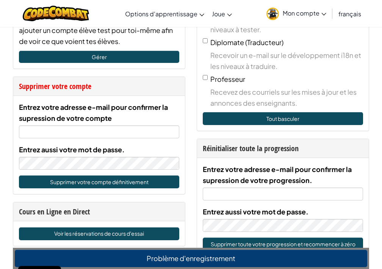
scroll to position [362, 0]
